Goal: Obtain resource: Download file/media

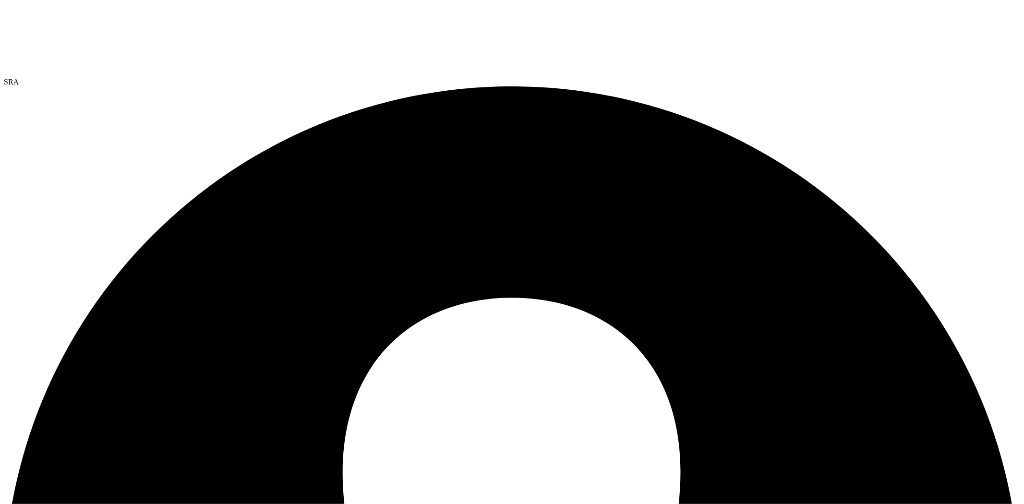
select select "USD"
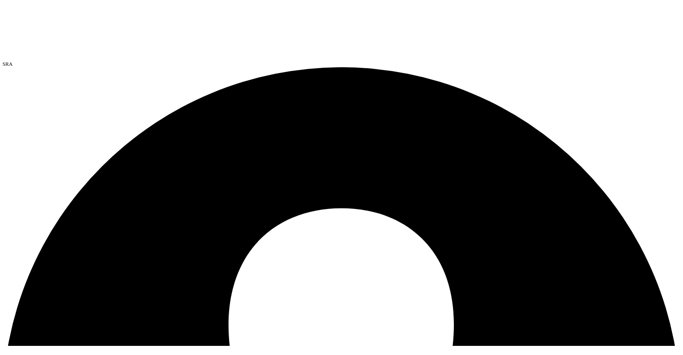
scroll to position [0, 0]
